Goal: Task Accomplishment & Management: Use online tool/utility

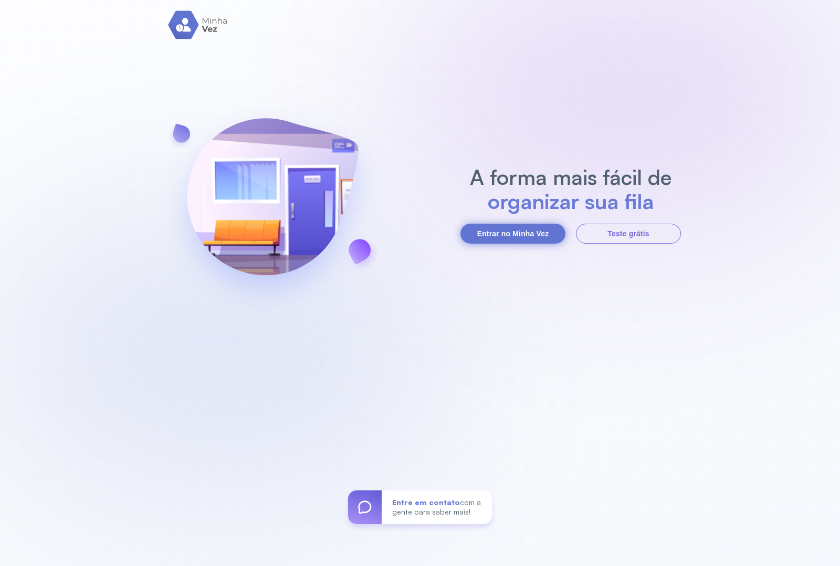
click at [495, 240] on button "Entrar no Minha Vez" at bounding box center [512, 234] width 105 height 20
click at [492, 234] on button "Entrar no Minha Vez" at bounding box center [512, 234] width 105 height 20
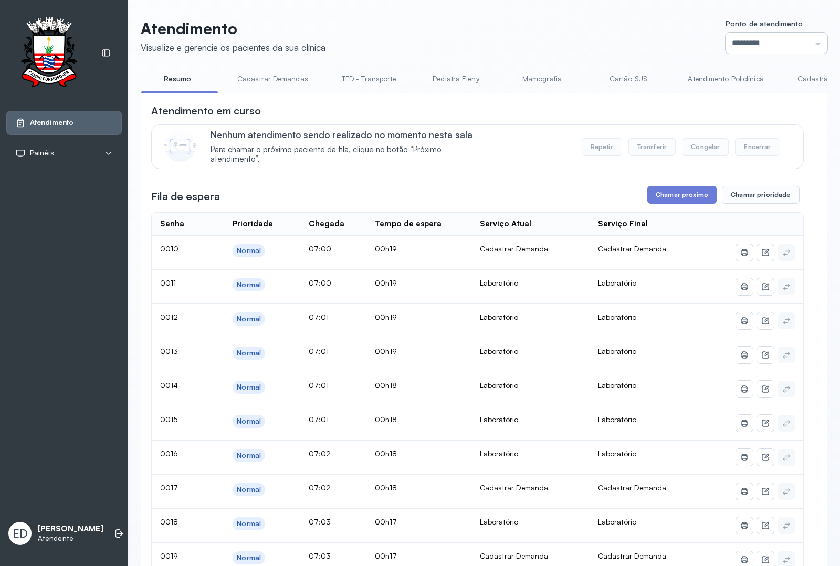
click at [671, 40] on input "*********" at bounding box center [776, 43] width 102 height 21
type input "*********"
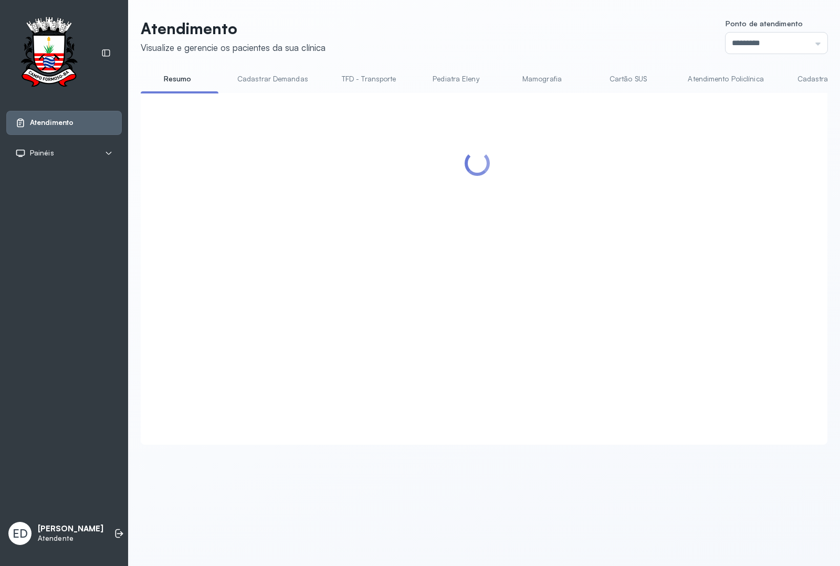
click at [402, 38] on header "Atendimento Visualize e gerencie os pacientes da sua clínica Ponto de atendimen…" at bounding box center [484, 36] width 687 height 35
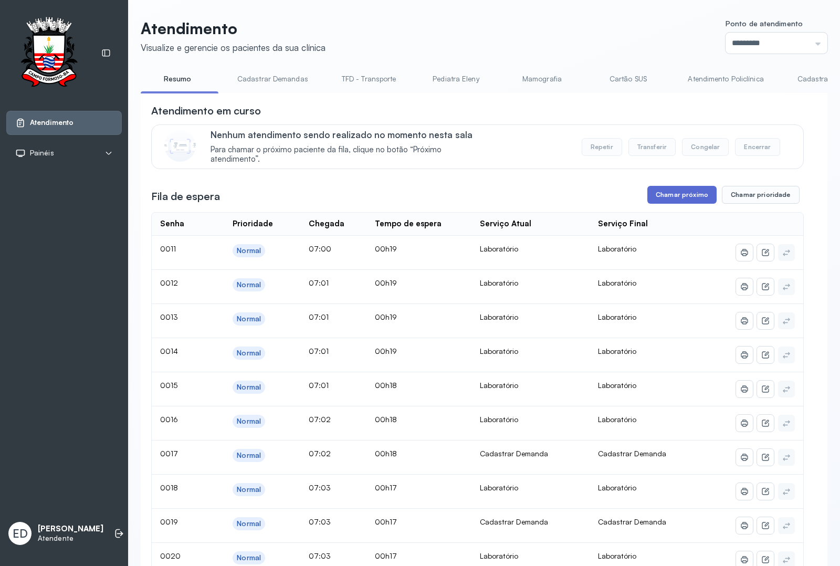
click at [671, 195] on button "Chamar próximo" at bounding box center [681, 195] width 69 height 18
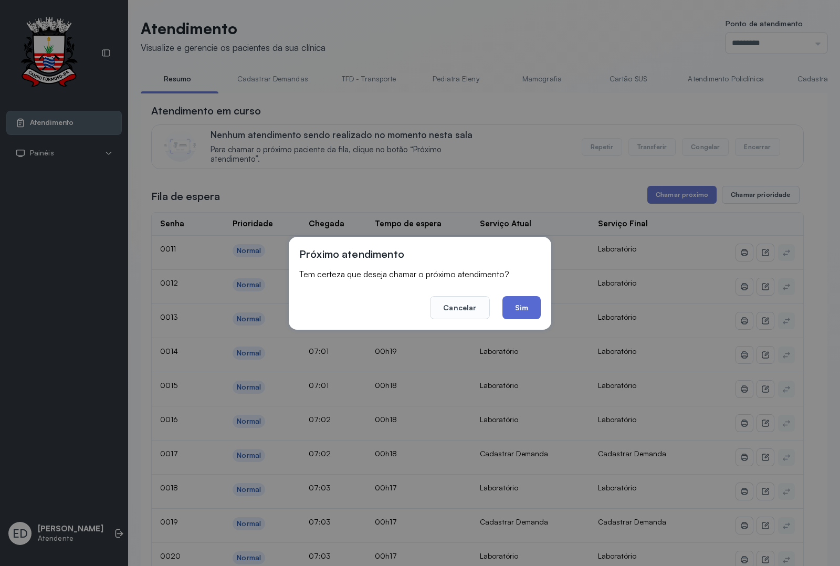
click at [522, 303] on button "Sim" at bounding box center [521, 307] width 38 height 23
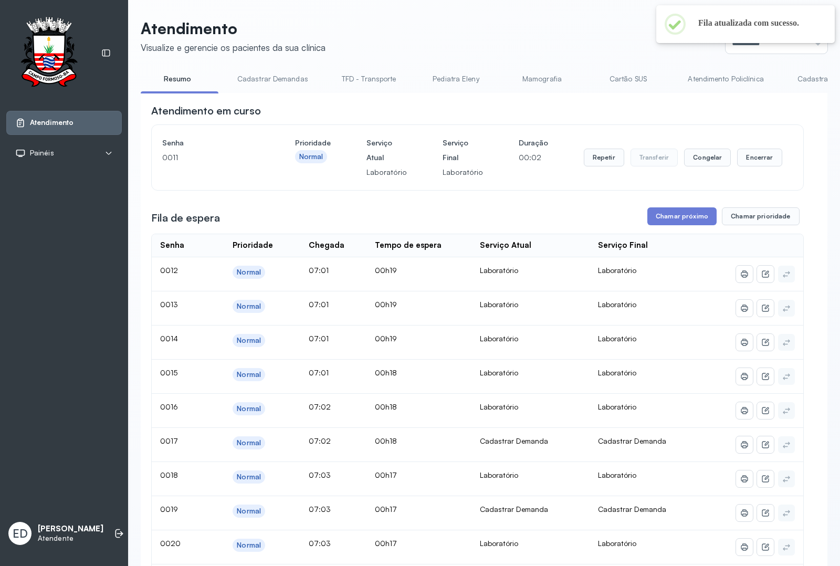
click at [519, 28] on header "Atendimento Visualize e gerencie os pacientes da sua clínica Ponto de atendimen…" at bounding box center [484, 36] width 687 height 35
click at [518, 30] on header "Atendimento Visualize e gerencie os pacientes da sua clínica Ponto de atendimen…" at bounding box center [484, 36] width 687 height 35
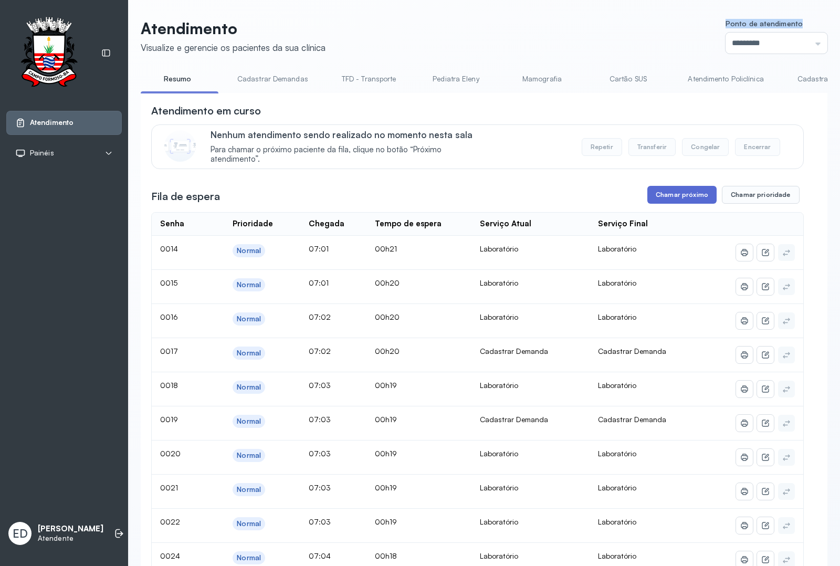
click at [647, 204] on button "Chamar próximo" at bounding box center [681, 195] width 69 height 18
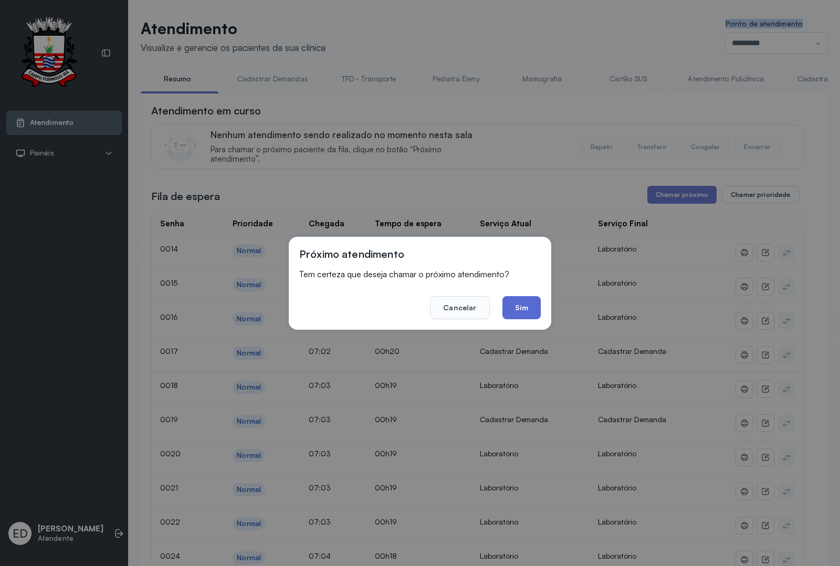
click at [528, 303] on button "Sim" at bounding box center [521, 307] width 38 height 23
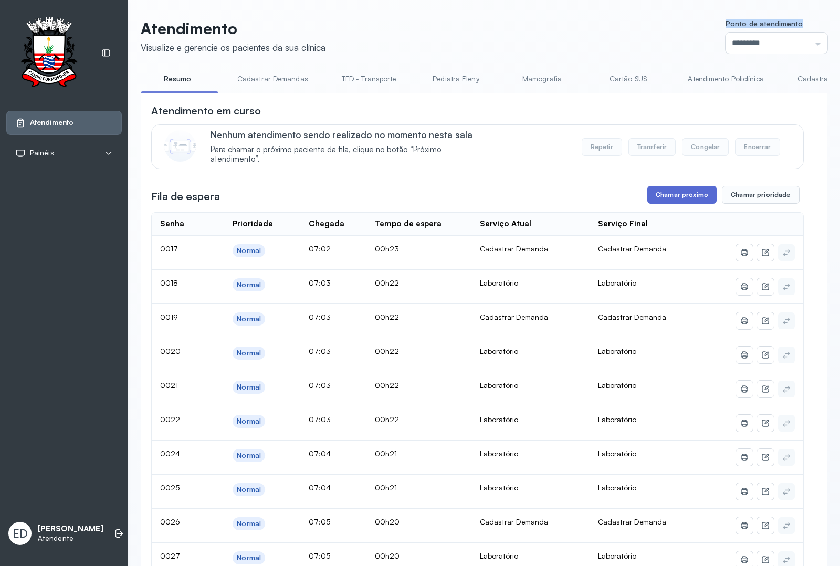
click at [671, 194] on button "Chamar próximo" at bounding box center [681, 195] width 69 height 18
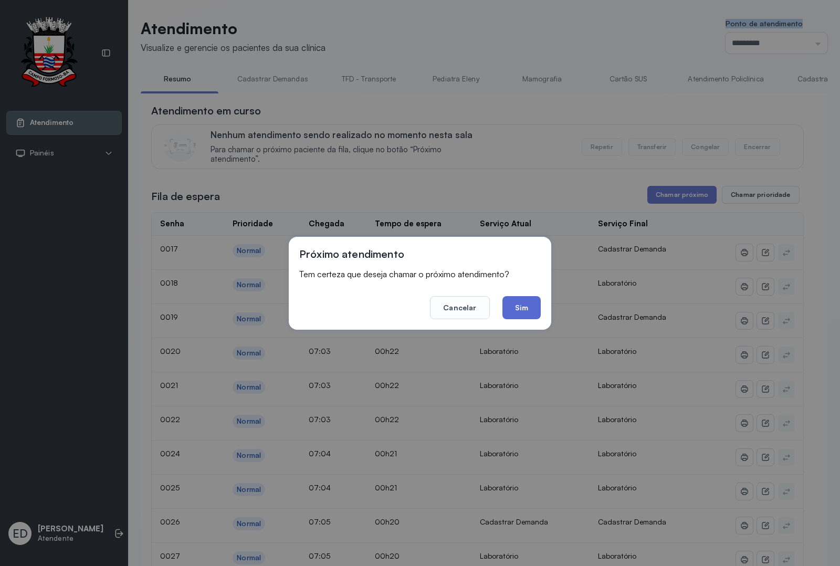
click at [526, 304] on button "Sim" at bounding box center [521, 307] width 38 height 23
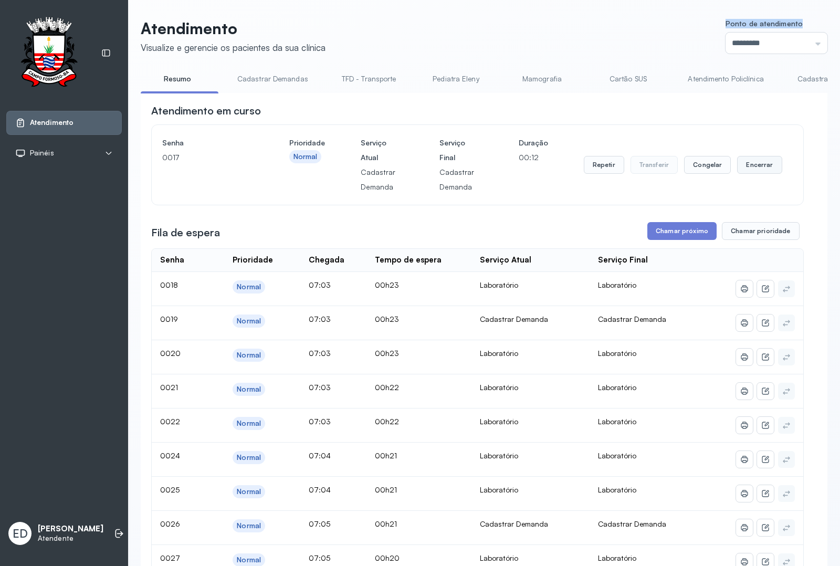
click at [671, 168] on button "Encerrar" at bounding box center [759, 165] width 45 height 18
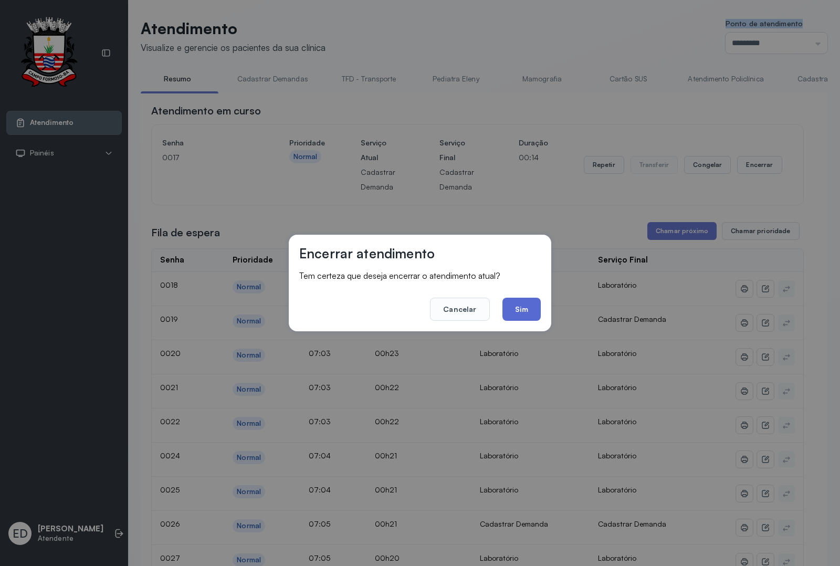
click at [531, 310] on button "Sim" at bounding box center [521, 309] width 38 height 23
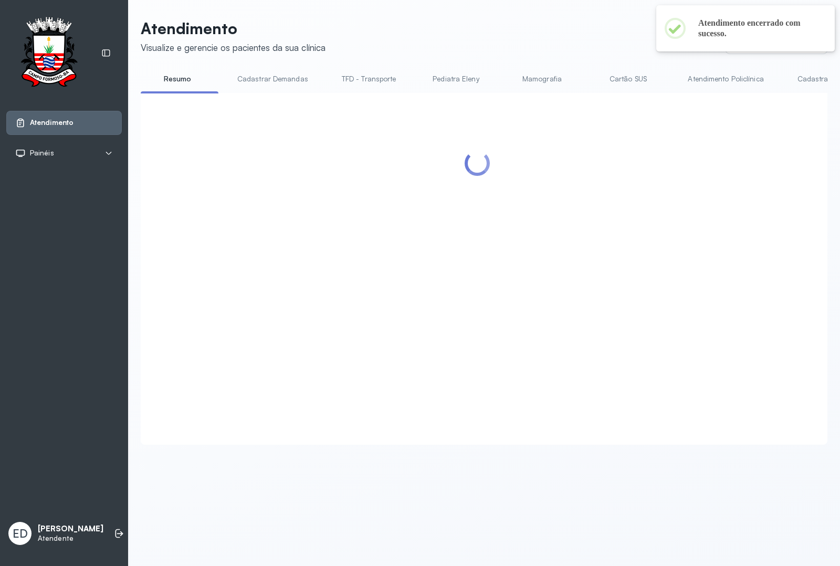
click at [545, 35] on header "Atendimento Visualize e gerencie os pacientes da sua clínica Ponto de atendimen…" at bounding box center [484, 36] width 687 height 35
click at [546, 35] on header "Atendimento Visualize e gerencie os pacientes da sua clínica Ponto de atendimen…" at bounding box center [484, 36] width 687 height 35
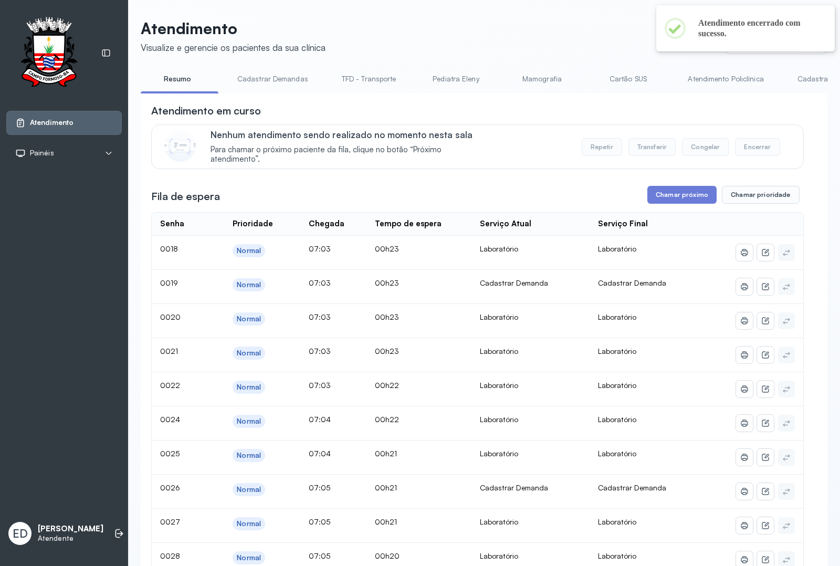
click at [546, 35] on header "Atendimento Visualize e gerencie os pacientes da sua clínica Ponto de atendimen…" at bounding box center [484, 36] width 687 height 35
click at [671, 201] on button "Chamar próximo" at bounding box center [681, 195] width 69 height 18
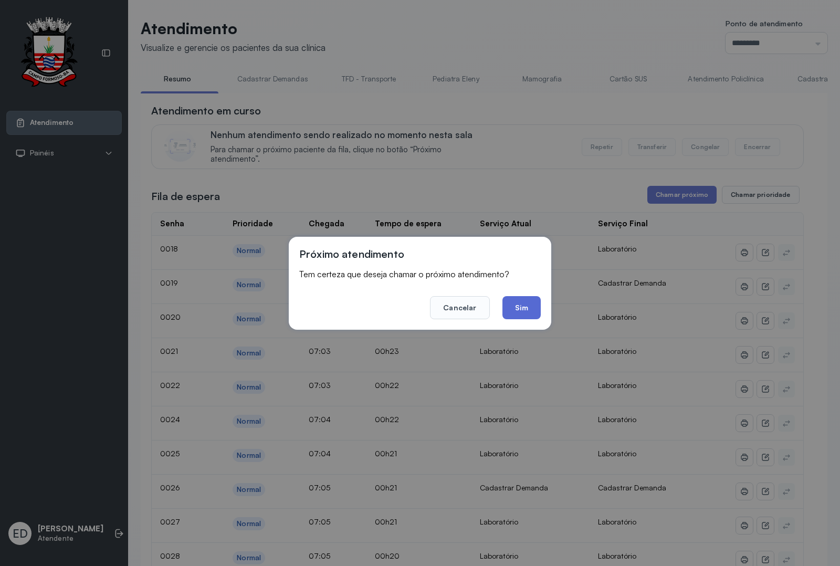
click at [525, 310] on button "Sim" at bounding box center [521, 307] width 38 height 23
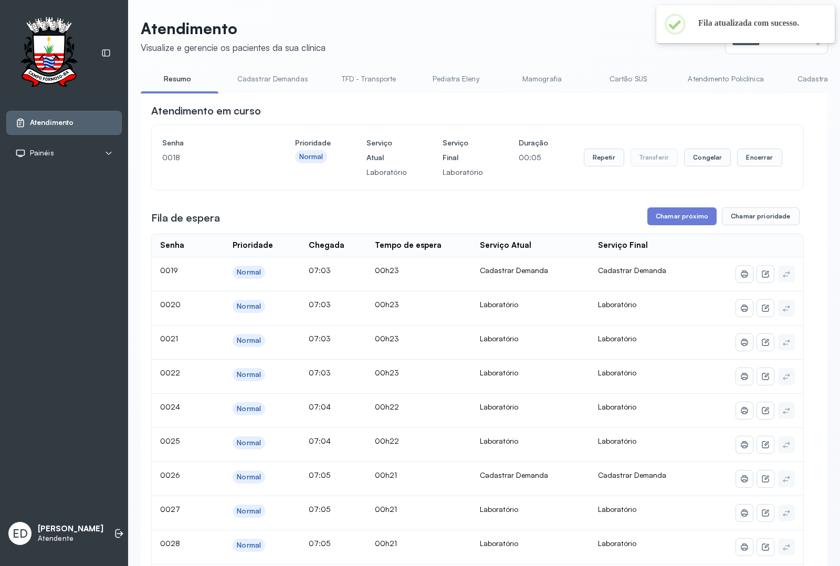
click at [546, 38] on header "Atendimento Visualize e gerencie os pacientes da sua clínica Ponto de atendimen…" at bounding box center [484, 36] width 687 height 35
click at [671, 163] on button "Encerrar" at bounding box center [759, 158] width 45 height 18
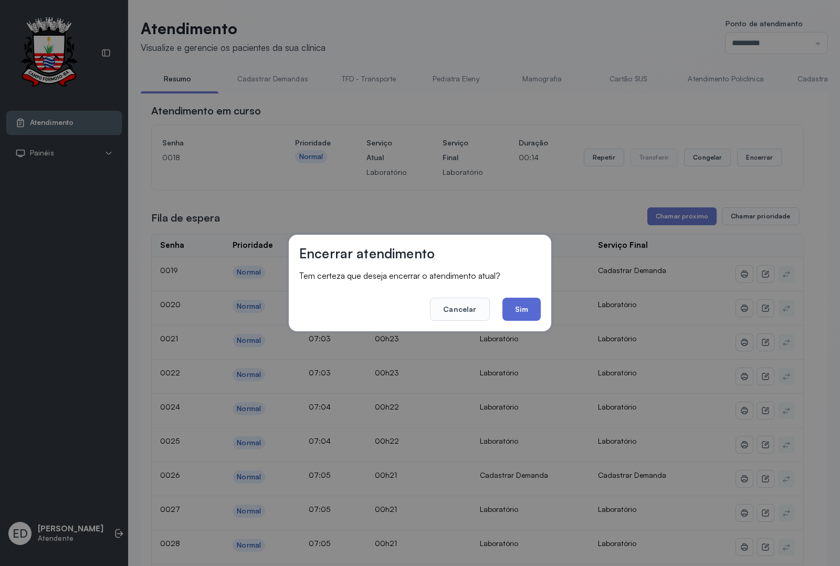
click at [507, 315] on button "Sim" at bounding box center [521, 309] width 38 height 23
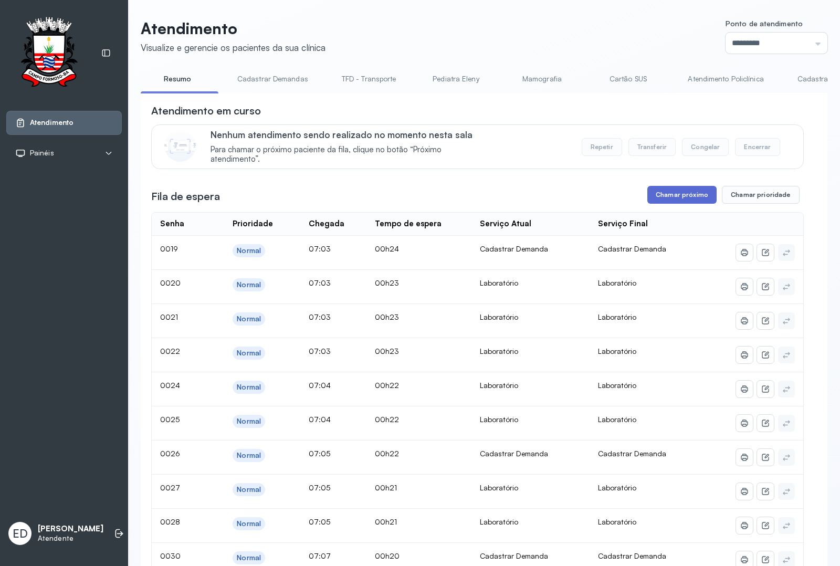
click at [671, 199] on button "Chamar próximo" at bounding box center [681, 195] width 69 height 18
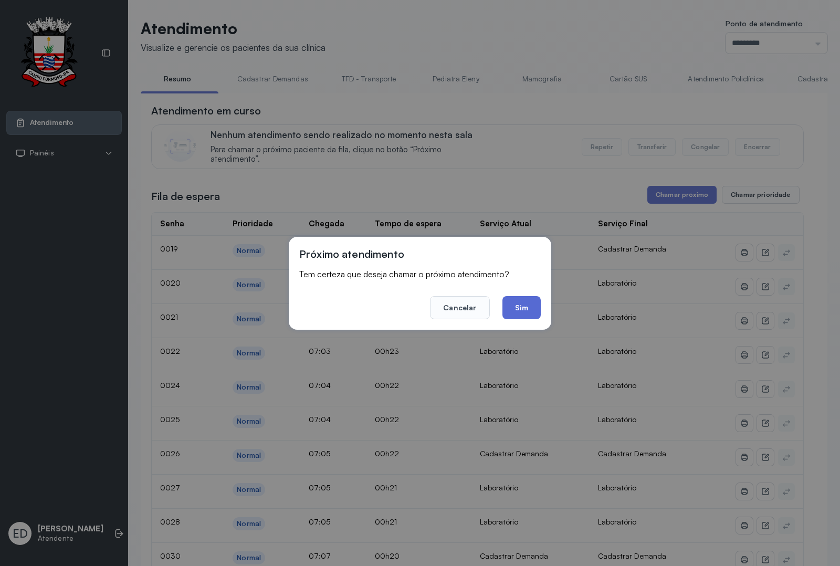
click at [529, 311] on button "Sim" at bounding box center [521, 307] width 38 height 23
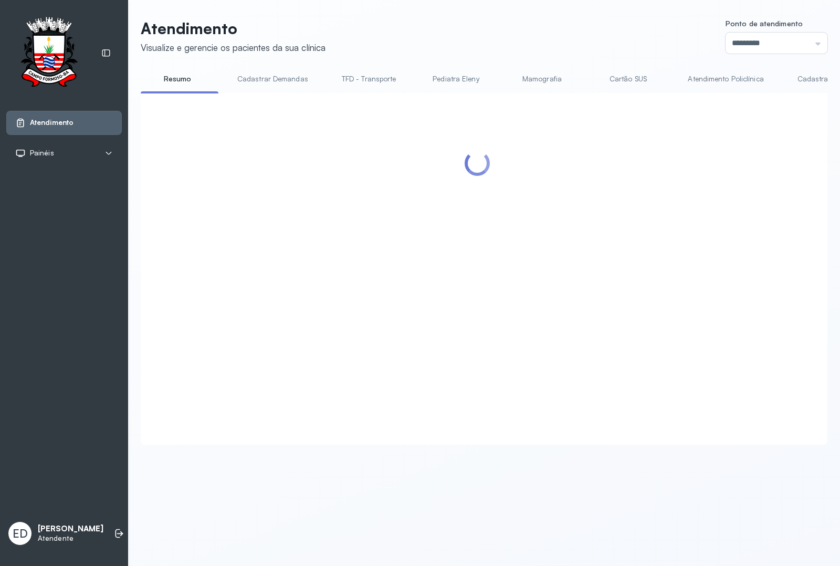
click at [557, 12] on div "Atendimento Visualize e gerencie os pacientes da sua clínica Ponto de atendimen…" at bounding box center [484, 237] width 712 height 474
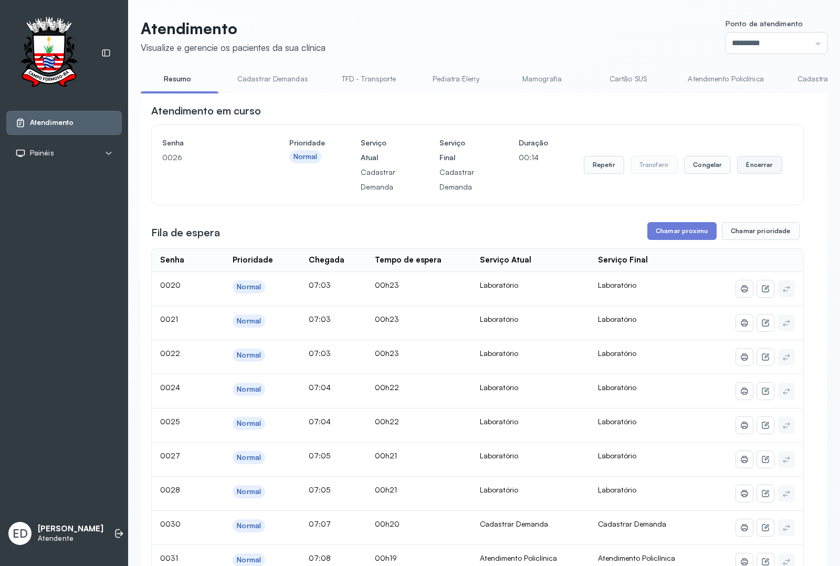
click at [671, 170] on button "Encerrar" at bounding box center [759, 165] width 45 height 18
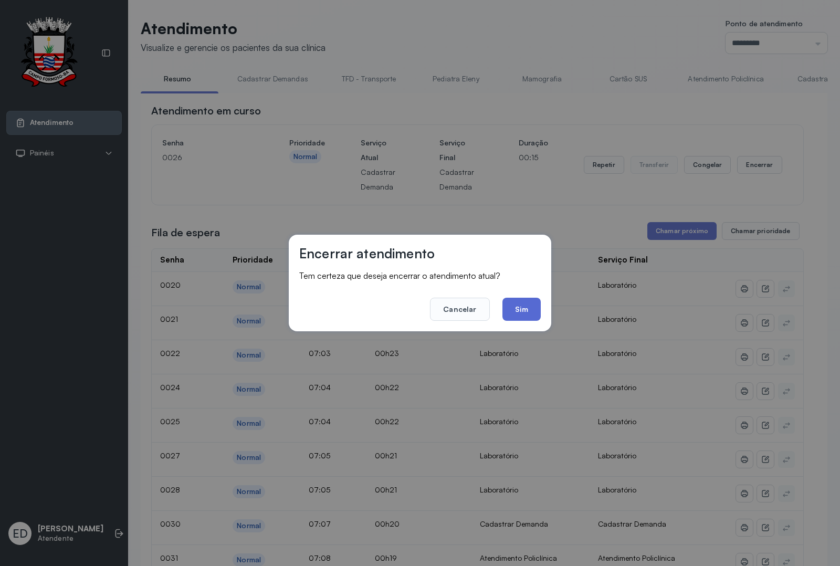
click at [522, 312] on button "Sim" at bounding box center [521, 309] width 38 height 23
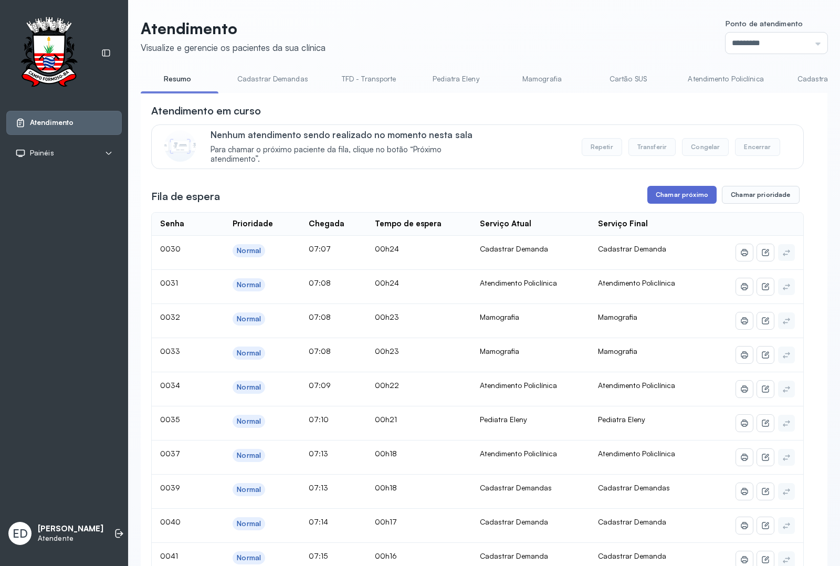
click at [671, 204] on button "Chamar próximo" at bounding box center [681, 195] width 69 height 18
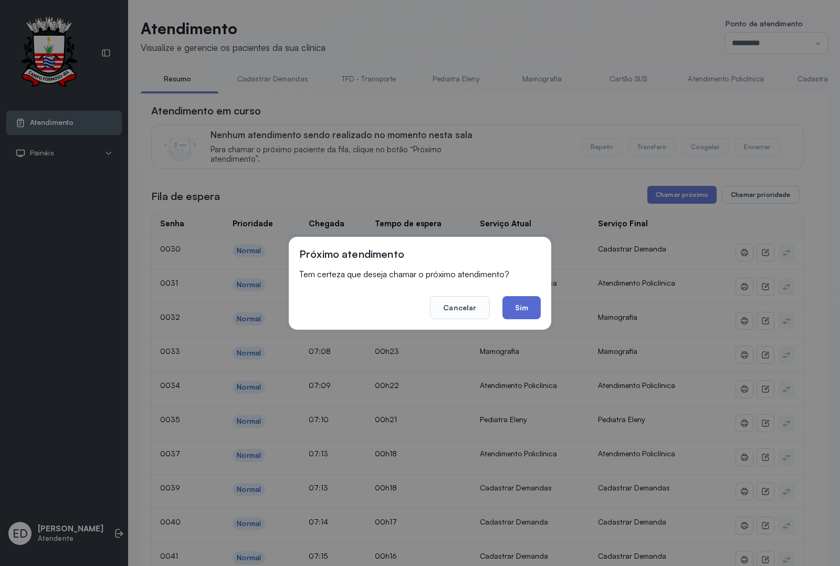
click at [529, 312] on button "Sim" at bounding box center [521, 307] width 38 height 23
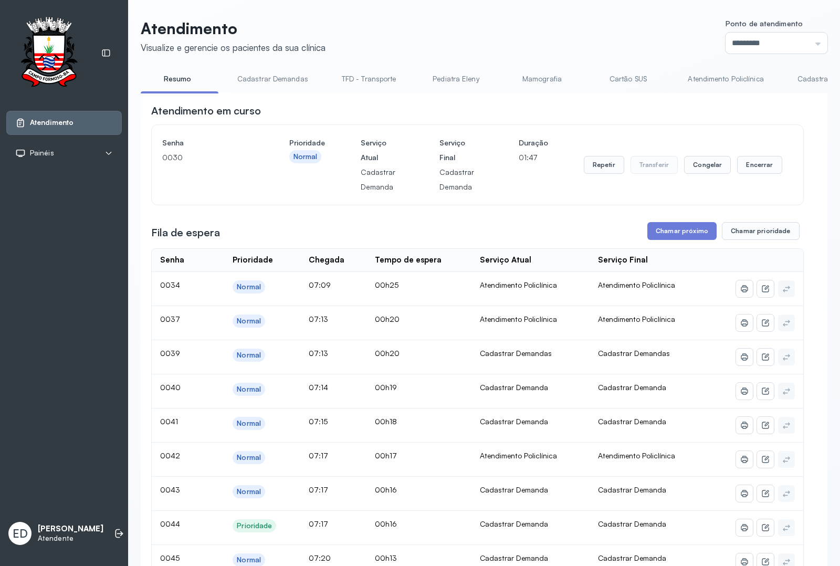
click at [671, 82] on link "Cadastrar Demanda" at bounding box center [831, 78] width 88 height 17
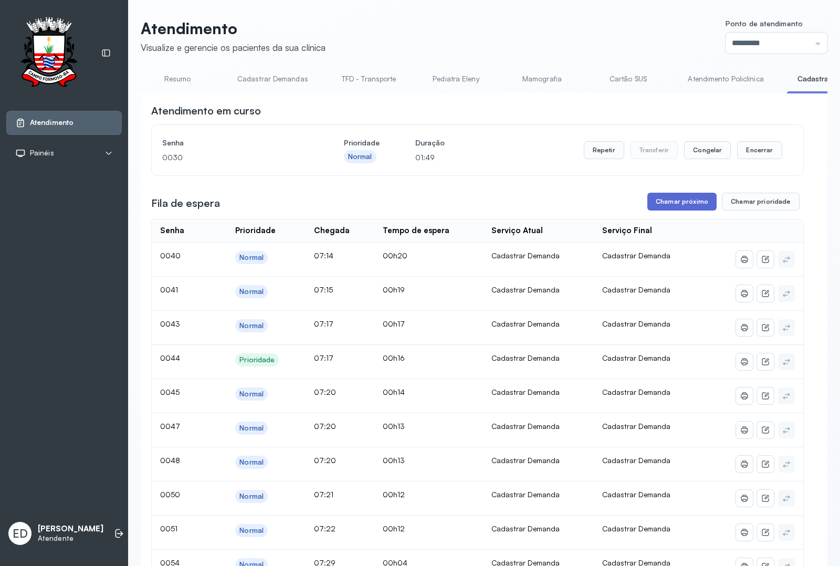
click at [671, 203] on button "Chamar próximo" at bounding box center [681, 202] width 69 height 18
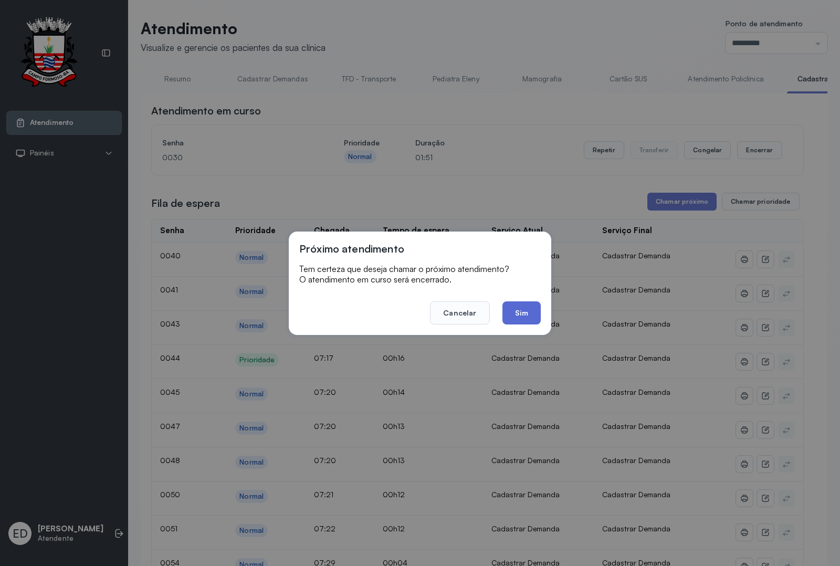
click at [521, 310] on button "Sim" at bounding box center [521, 312] width 38 height 23
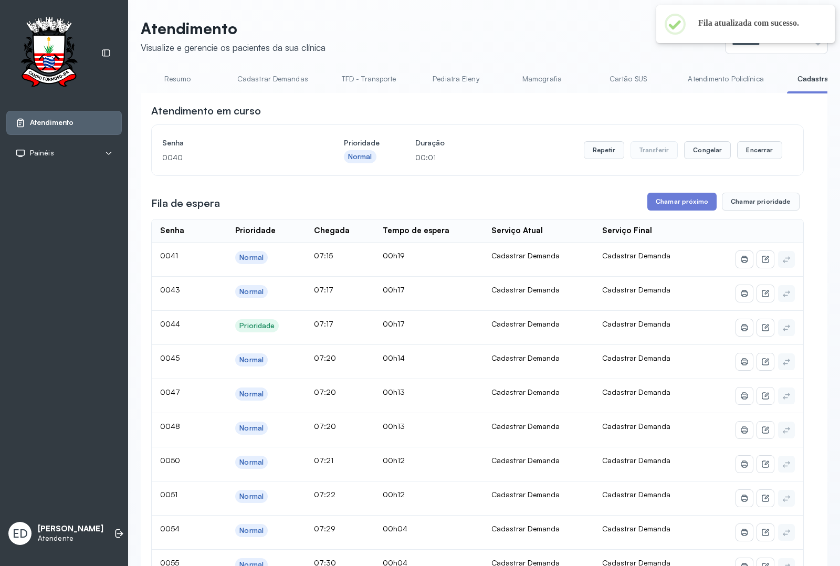
click at [189, 77] on link "Resumo" at bounding box center [177, 78] width 73 height 17
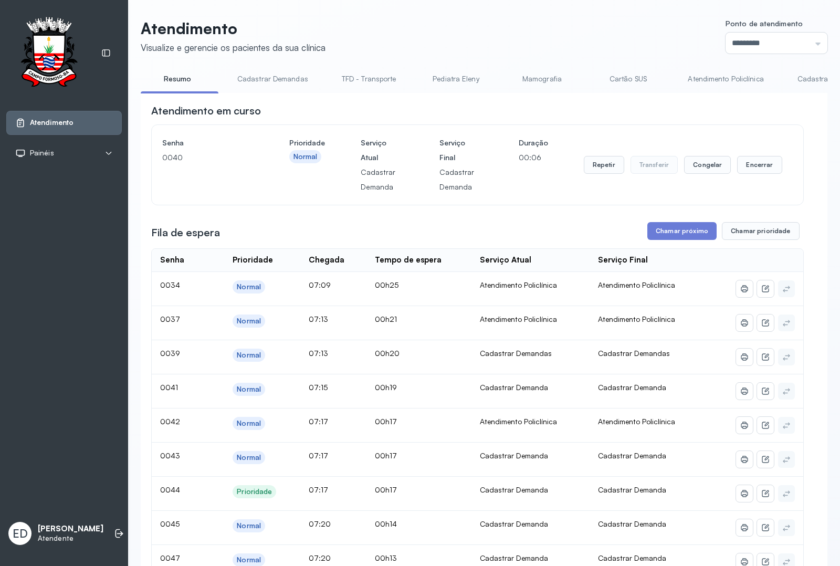
click at [269, 73] on link "Cadastrar Demandas" at bounding box center [273, 78] width 92 height 17
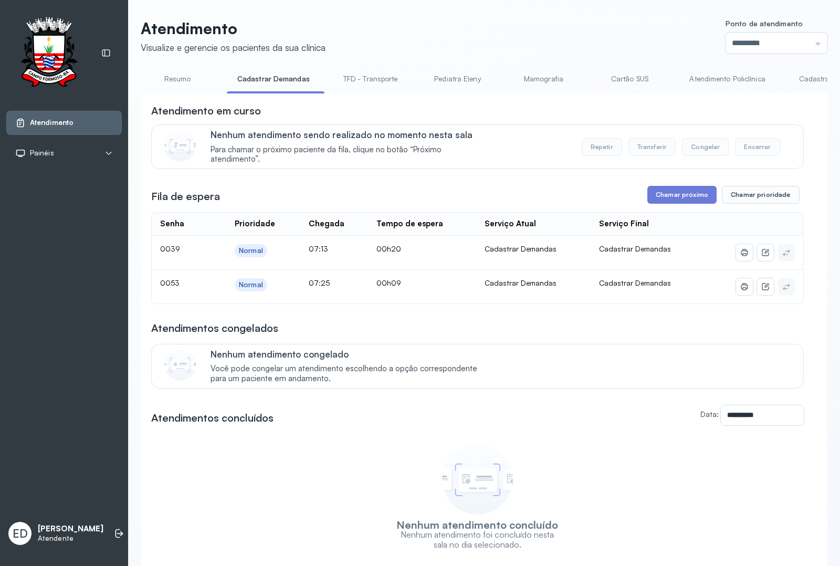
click at [671, 197] on button "Chamar próximo" at bounding box center [681, 195] width 69 height 18
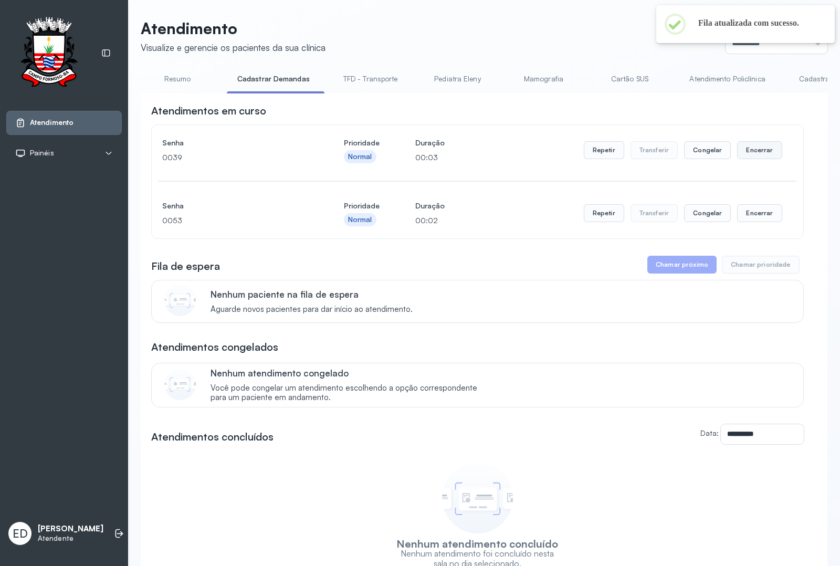
click at [671, 145] on button "Encerrar" at bounding box center [759, 150] width 45 height 18
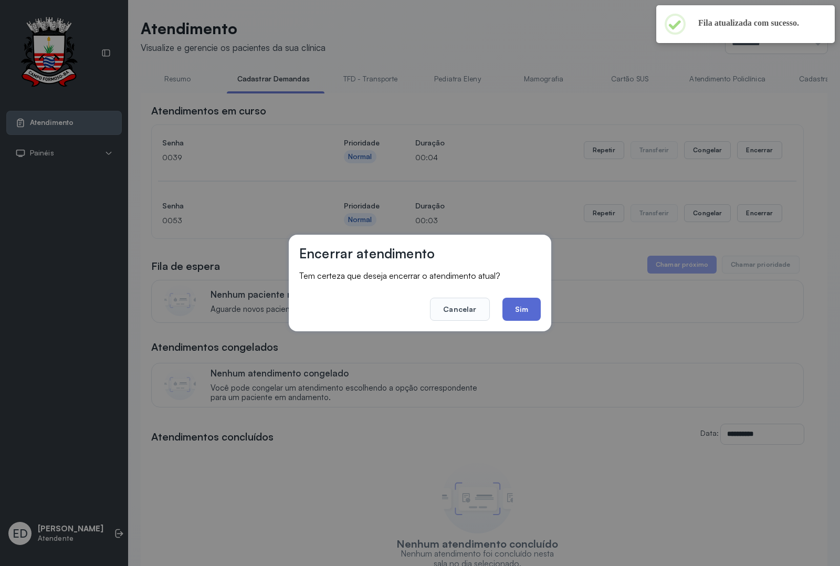
drag, startPoint x: 515, startPoint y: 306, endPoint x: 628, endPoint y: 288, distance: 113.8
click at [516, 306] on button "Sim" at bounding box center [521, 309] width 38 height 23
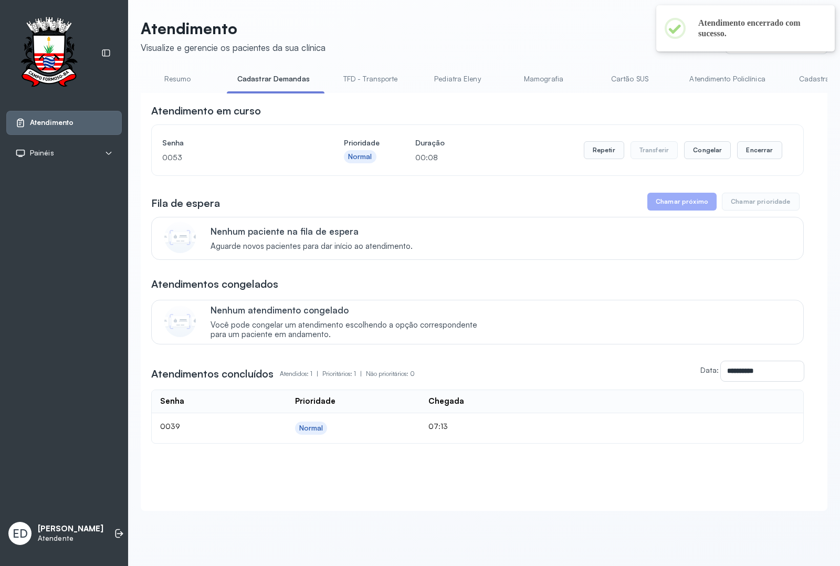
click at [187, 79] on link "Resumo" at bounding box center [177, 78] width 73 height 17
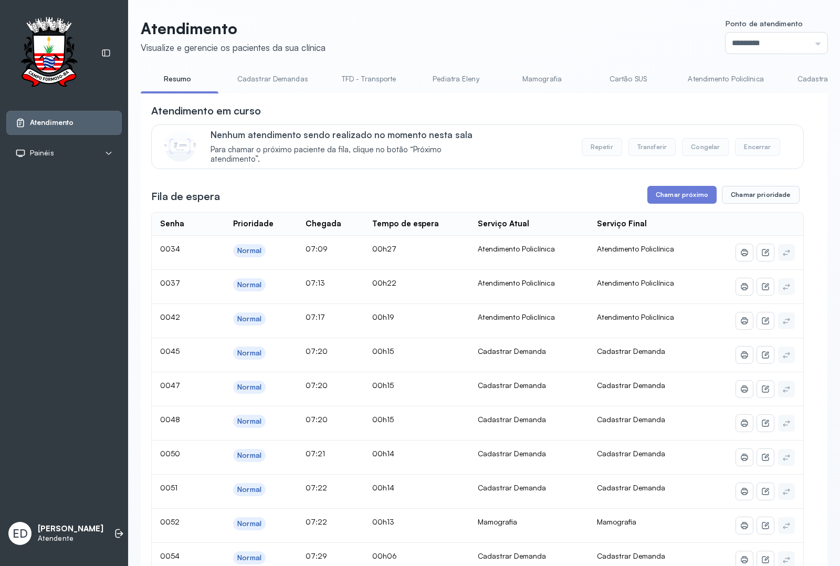
click at [671, 80] on link "Cadastrar Demanda" at bounding box center [831, 78] width 88 height 17
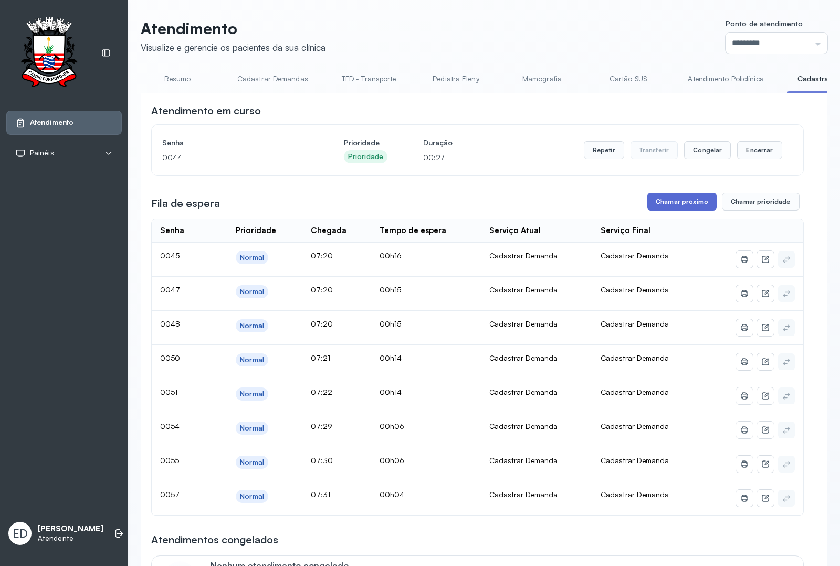
click at [665, 204] on button "Chamar próximo" at bounding box center [681, 202] width 69 height 18
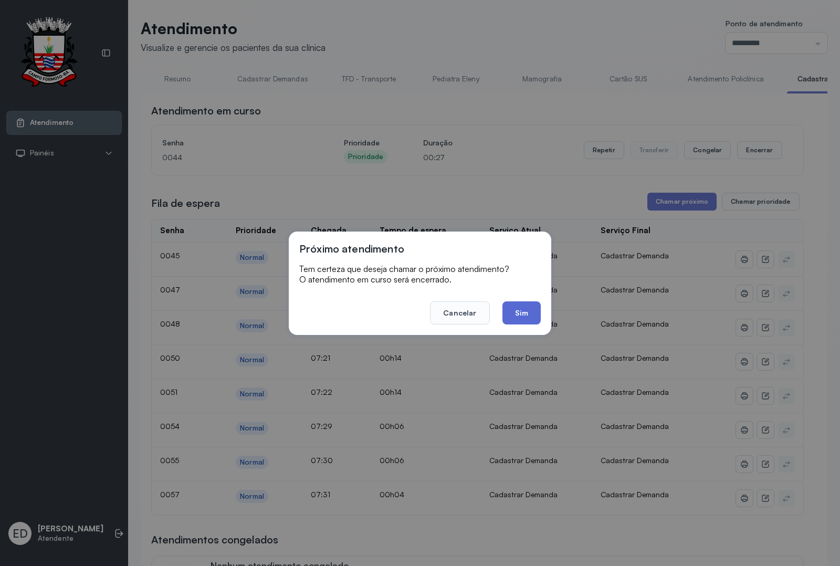
click at [519, 317] on button "Sim" at bounding box center [521, 312] width 38 height 23
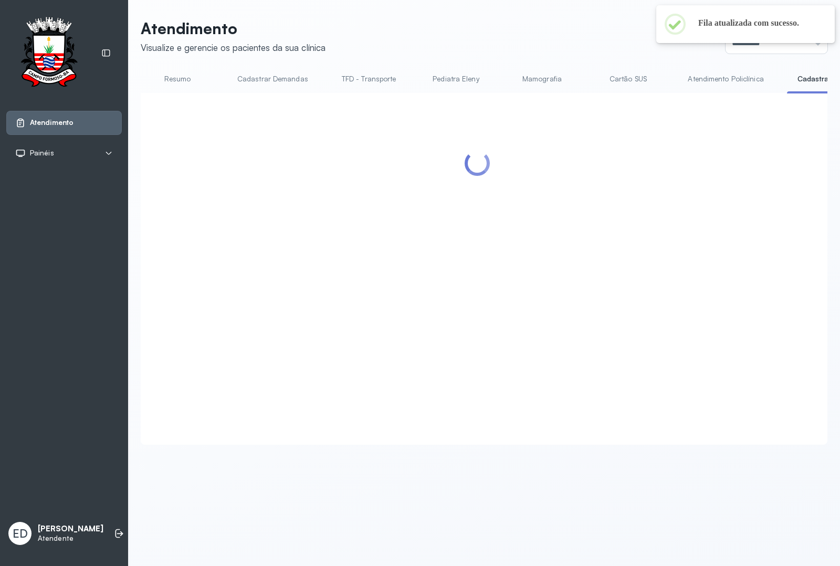
drag, startPoint x: 538, startPoint y: 19, endPoint x: 551, endPoint y: 31, distance: 18.2
click at [541, 27] on header "Atendimento Visualize e gerencie os pacientes da sua clínica Ponto de atendimen…" at bounding box center [484, 36] width 687 height 35
click at [551, 31] on header "Atendimento Visualize e gerencie os pacientes da sua clínica Ponto de atendimen…" at bounding box center [484, 36] width 687 height 35
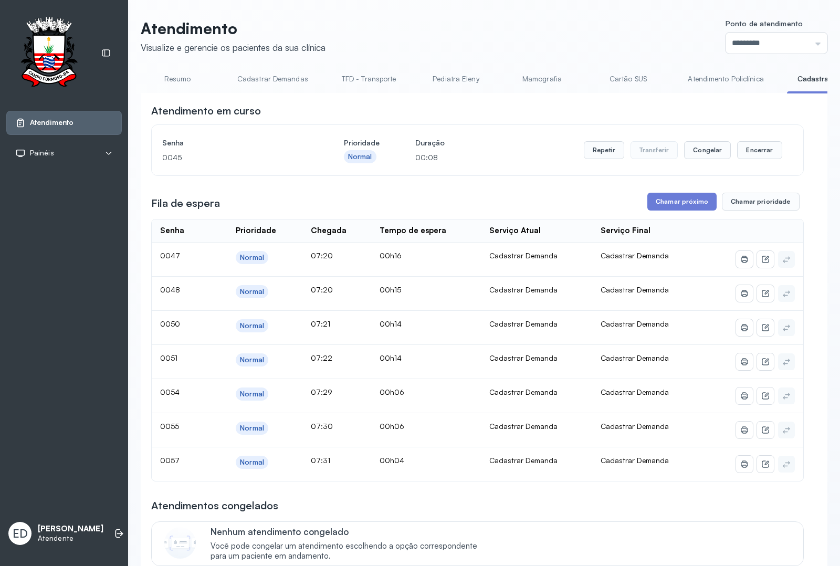
click at [499, 38] on header "Atendimento Visualize e gerencie os pacientes da sua clínica Ponto de atendimen…" at bounding box center [484, 36] width 687 height 35
drag, startPoint x: 762, startPoint y: 150, endPoint x: 759, endPoint y: 156, distance: 7.0
click at [671, 156] on button "Encerrar" at bounding box center [759, 150] width 45 height 18
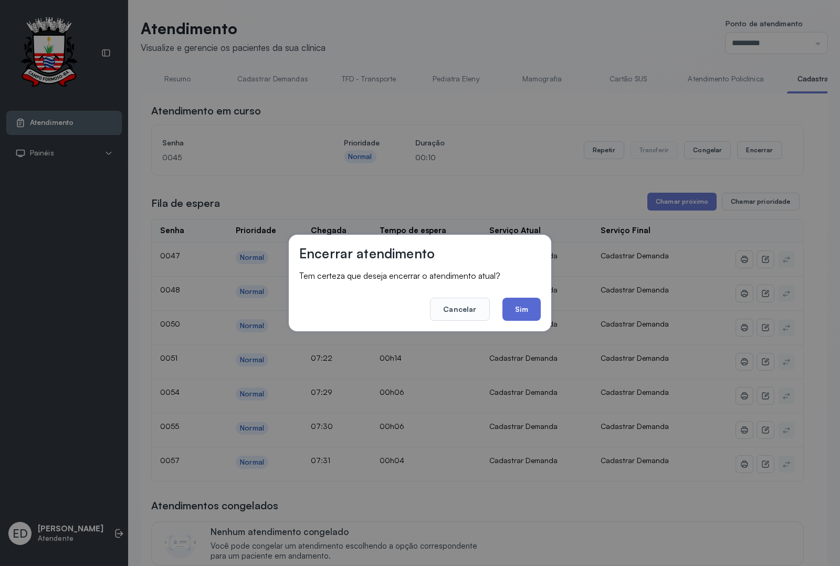
click at [521, 313] on button "Sim" at bounding box center [521, 309] width 38 height 23
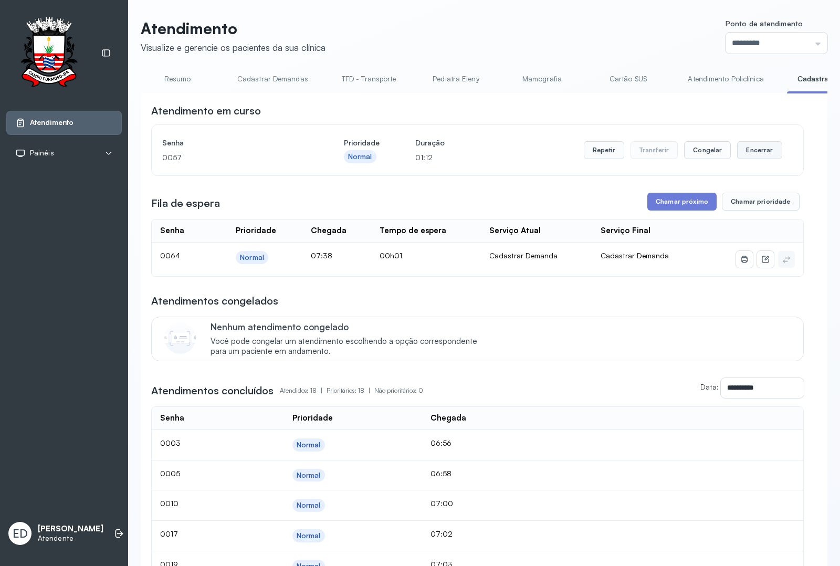
click at [671, 153] on button "Encerrar" at bounding box center [759, 150] width 45 height 18
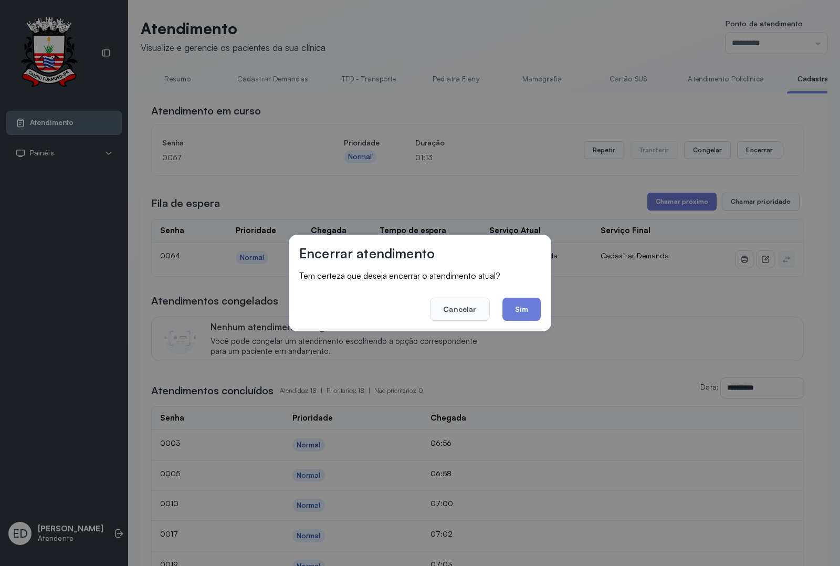
click at [523, 308] on button "Sim" at bounding box center [521, 309] width 38 height 23
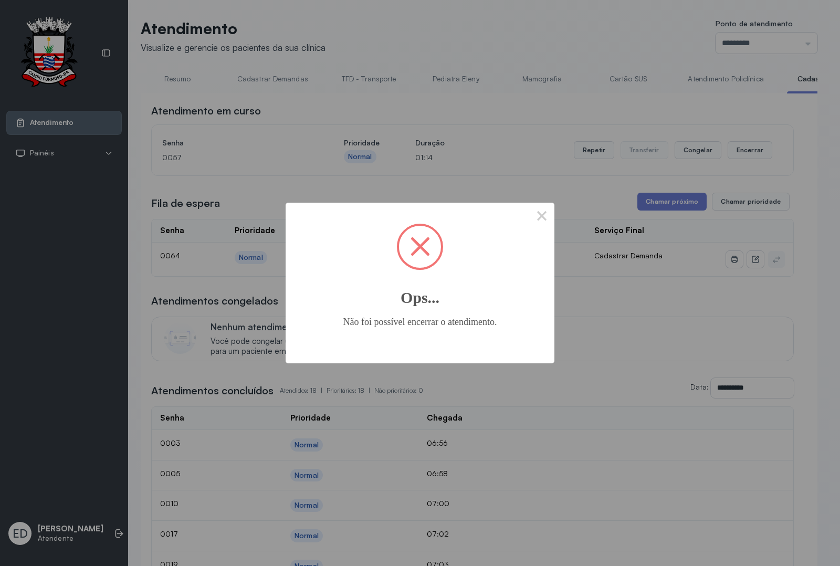
click at [167, 78] on div "× Ops... Não foi possível encerrar o atendimento. OK No Cancel" at bounding box center [420, 283] width 840 height 566
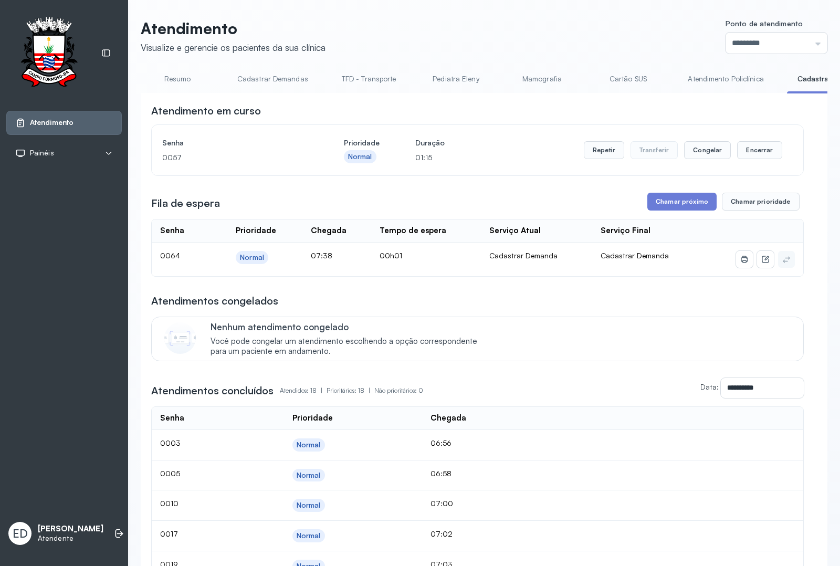
click at [180, 80] on link "Resumo" at bounding box center [177, 78] width 73 height 17
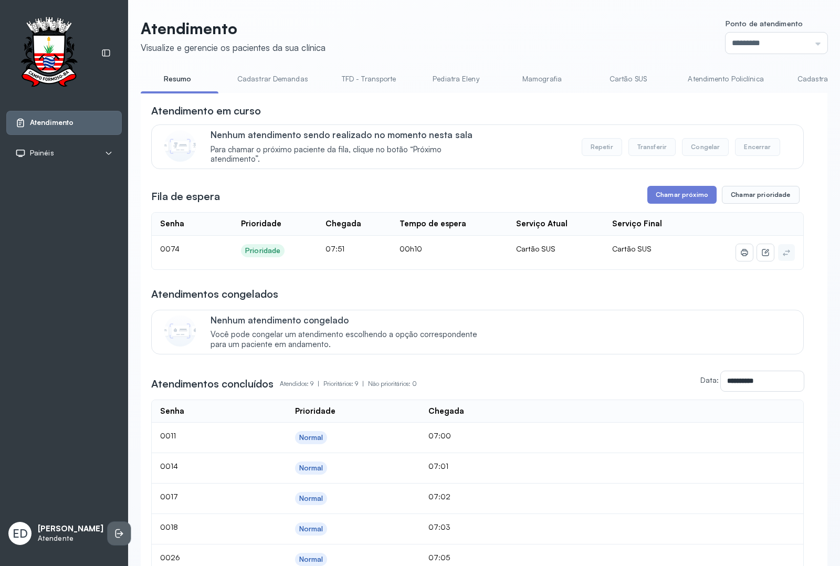
click at [114, 452] on icon at bounding box center [119, 533] width 10 height 10
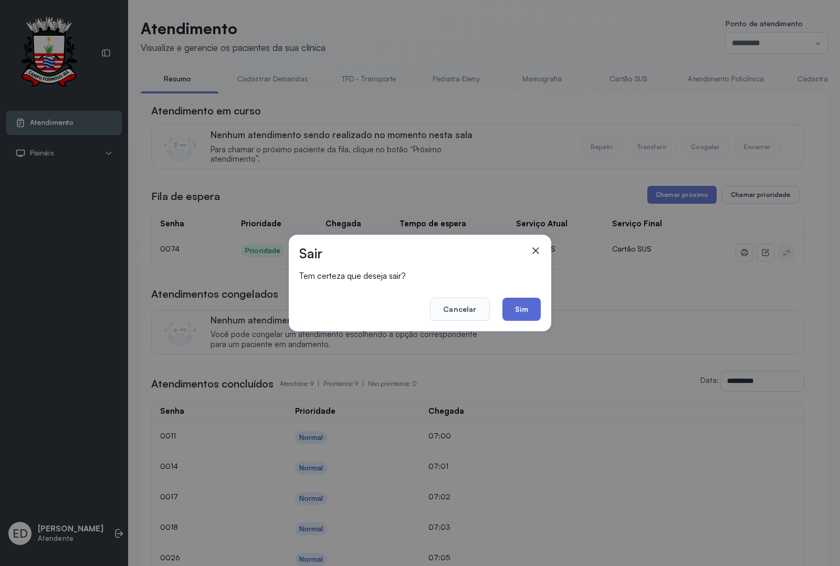
click at [530, 303] on button "Sim" at bounding box center [521, 309] width 38 height 23
